Goal: Go to known website: Access a specific website the user already knows

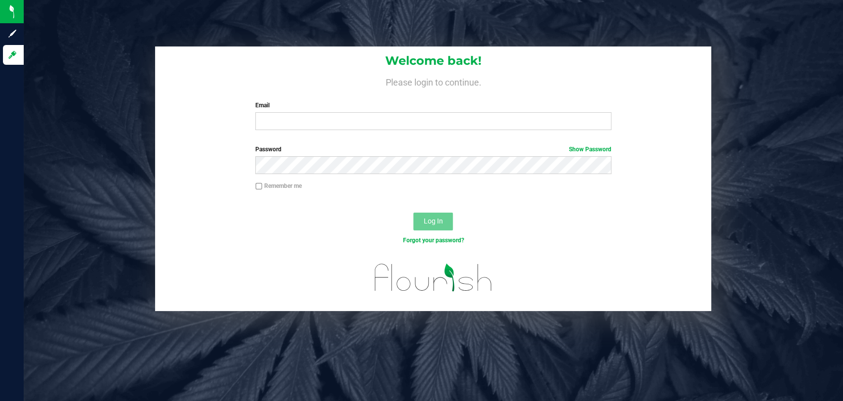
click at [486, 110] on div "Email Required Please format your email correctly." at bounding box center [433, 115] width 371 height 29
click at [486, 115] on input "Email" at bounding box center [433, 121] width 356 height 18
type input "[EMAIL_ADDRESS][PERSON_NAME][DOMAIN_NAME]"
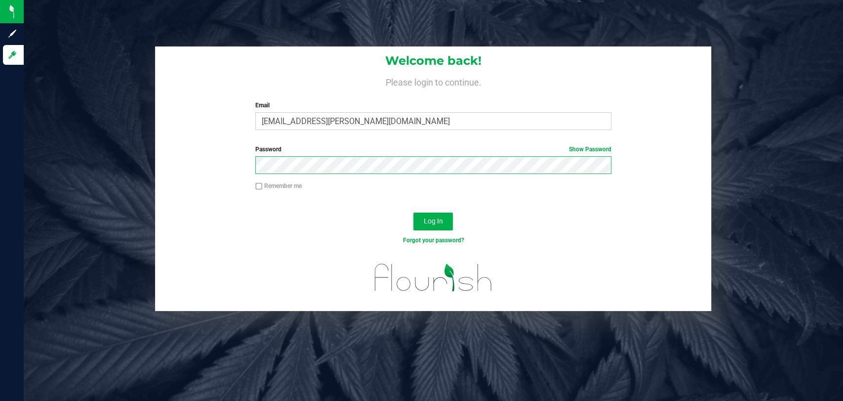
click at [413, 212] on button "Log In" at bounding box center [433, 221] width 40 height 18
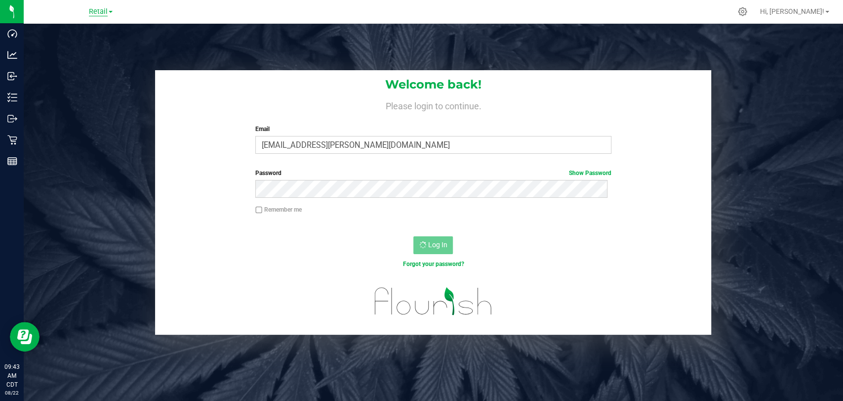
click at [99, 15] on span "Retail" at bounding box center [98, 11] width 19 height 9
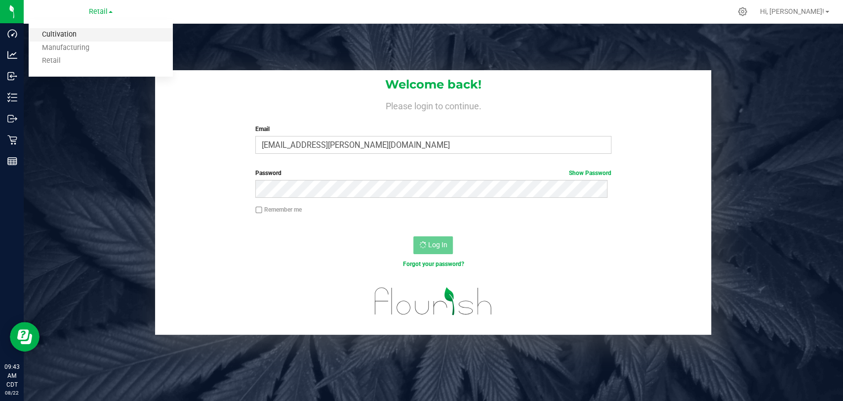
click at [69, 34] on link "Cultivation" at bounding box center [101, 34] width 144 height 13
